Goal: Find specific page/section: Find specific page/section

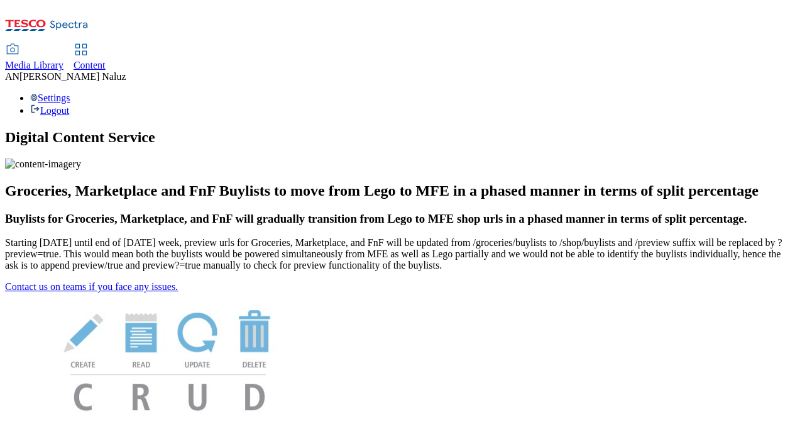
click at [64, 60] on span "Media Library" at bounding box center [34, 65] width 58 height 11
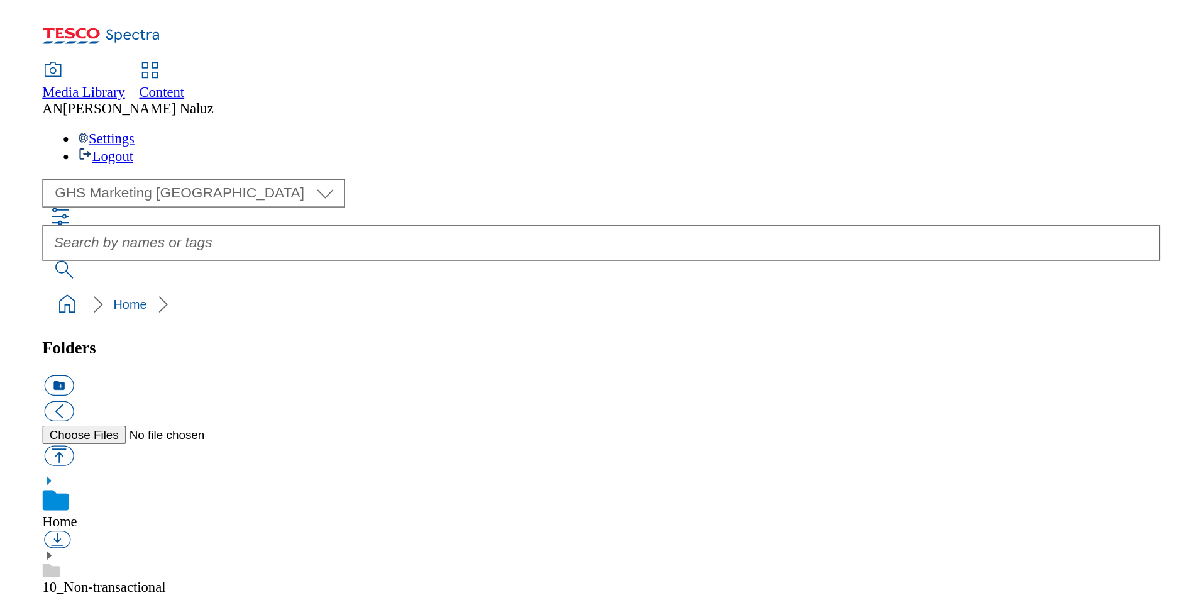
scroll to position [2, 0]
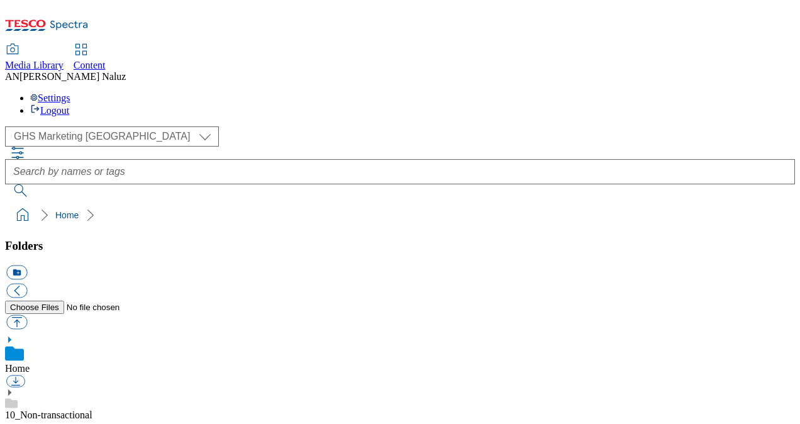
click at [705, 203] on ol "Home" at bounding box center [404, 215] width 782 height 24
click at [698, 126] on div "( optional ) GHS Marketing UK GHS ROI GHS Marketing UK" at bounding box center [400, 161] width 790 height 70
click at [685, 126] on div "( optional ) GHS Marketing UK GHS ROI GHS Marketing UK" at bounding box center [400, 161] width 790 height 70
